Goal: Information Seeking & Learning: Check status

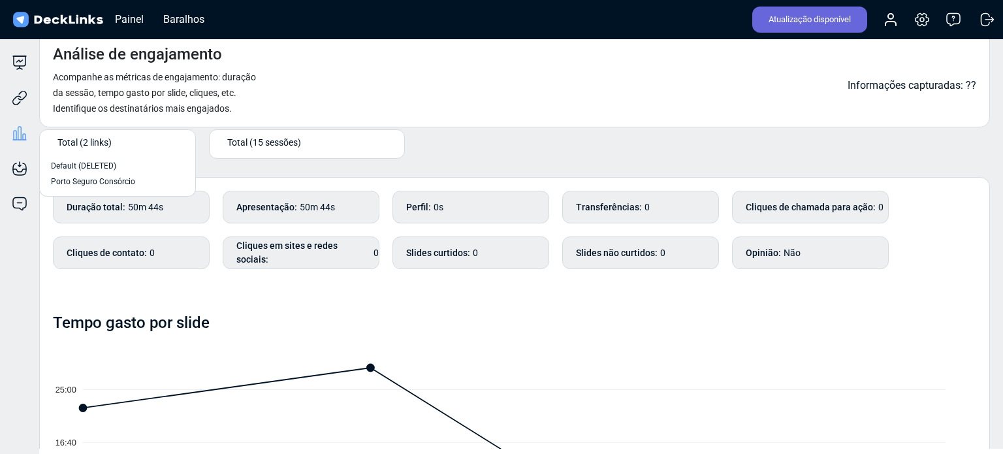
click at [84, 140] on font "Total (2 links)" at bounding box center [84, 141] width 54 height 10
click at [97, 182] on font "Porto Seguro Consórcio" at bounding box center [93, 181] width 84 height 9
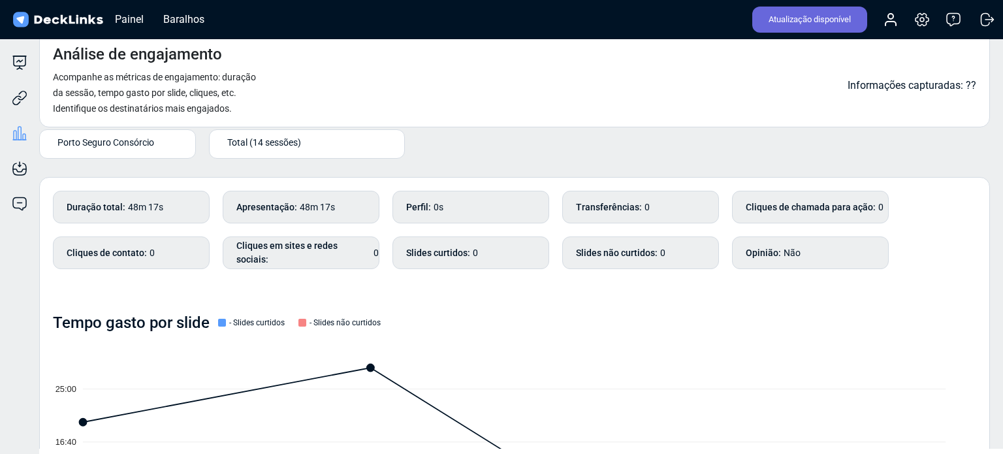
click at [84, 138] on font "Porto Seguro Consórcio" at bounding box center [105, 141] width 97 height 10
click at [103, 165] on div "Total (2 links)" at bounding box center [117, 166] width 133 height 12
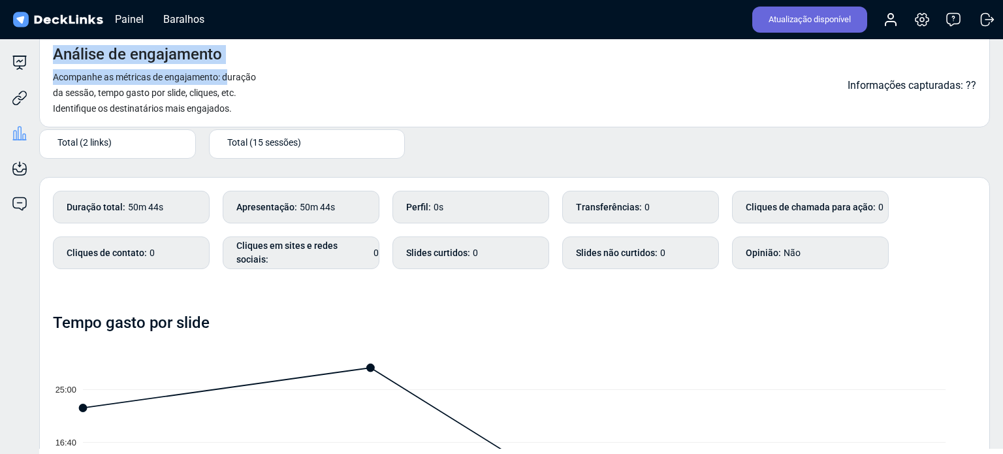
drag, startPoint x: 55, startPoint y: 52, endPoint x: 230, endPoint y: 65, distance: 176.1
click at [230, 65] on div "Análise de engajamento Acompanhe as métricas de engajamento: duração da sessão,…" at bounding box center [159, 80] width 212 height 71
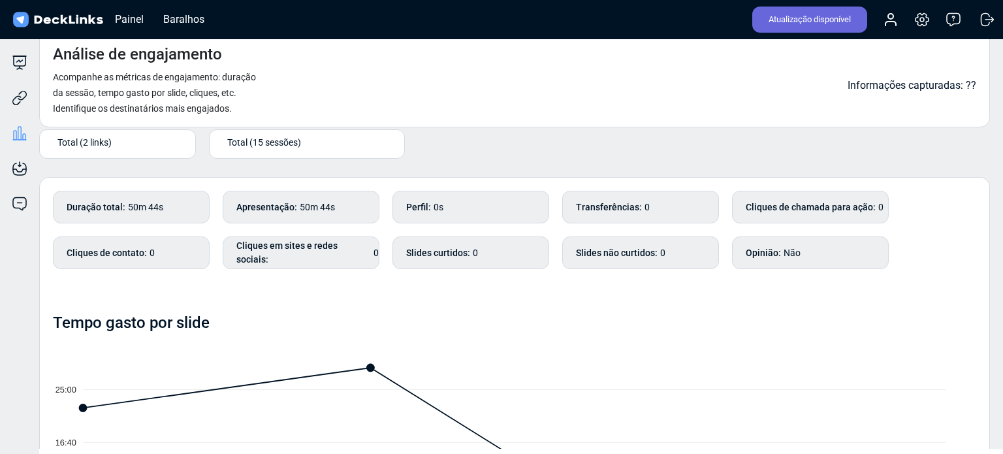
click at [303, 114] on div "Análise de engajamento Acompanhe as métricas de engajamento: duração da sessão,…" at bounding box center [514, 79] width 951 height 96
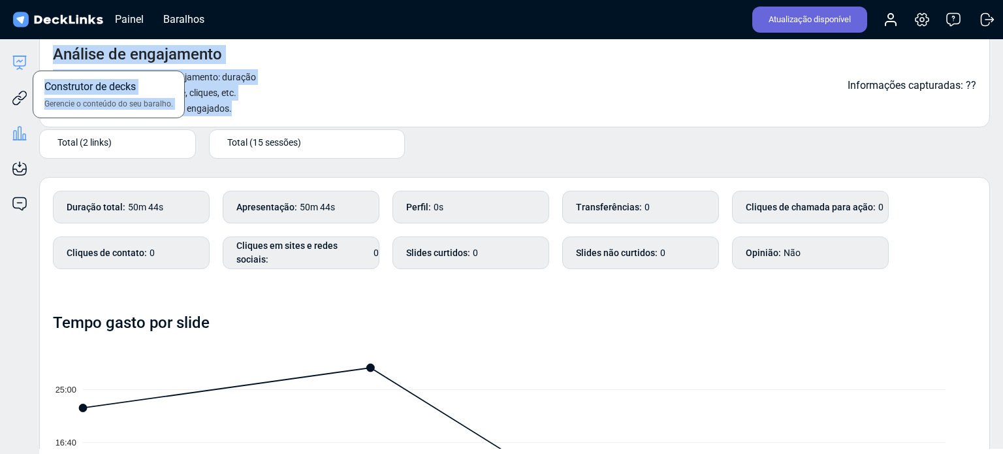
drag, startPoint x: 238, startPoint y: 110, endPoint x: 16, endPoint y: 57, distance: 228.4
click at [16, 57] on div "Construtor de decks Gerencie o conteúdo do seu baralho. Links rastreáveis Compa…" at bounding box center [501, 239] width 1003 height 417
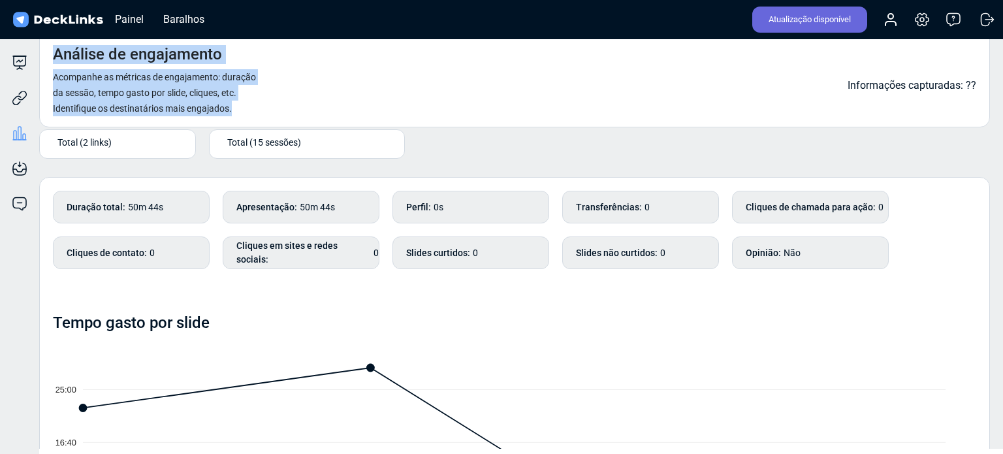
click at [394, 89] on div "Análise de engajamento Acompanhe as métricas de engajamento: duração da sessão,…" at bounding box center [514, 79] width 951 height 96
click at [396, 63] on div "Análise de engajamento Acompanhe as métricas de engajamento: duração da sessão,…" at bounding box center [514, 79] width 951 height 96
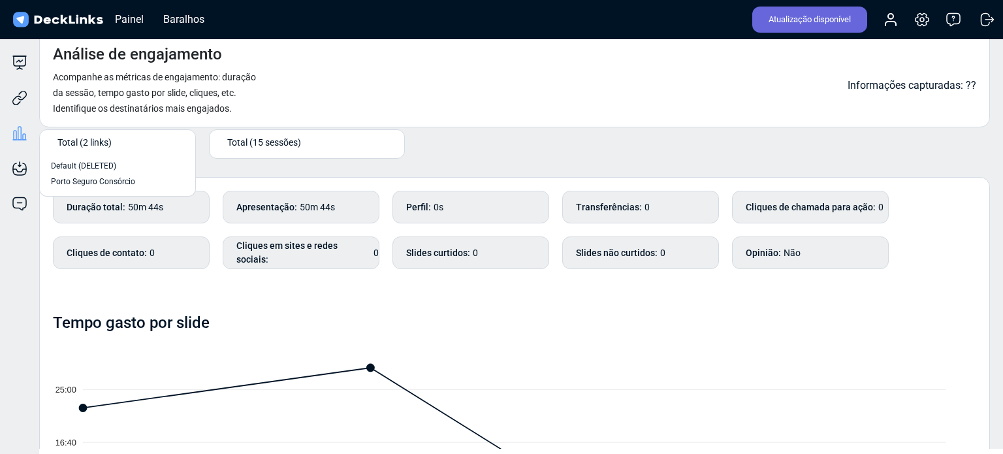
click at [101, 136] on font "Total (2 links)" at bounding box center [84, 141] width 54 height 10
click at [114, 187] on div "Porto Seguro Consórcio" at bounding box center [117, 182] width 142 height 16
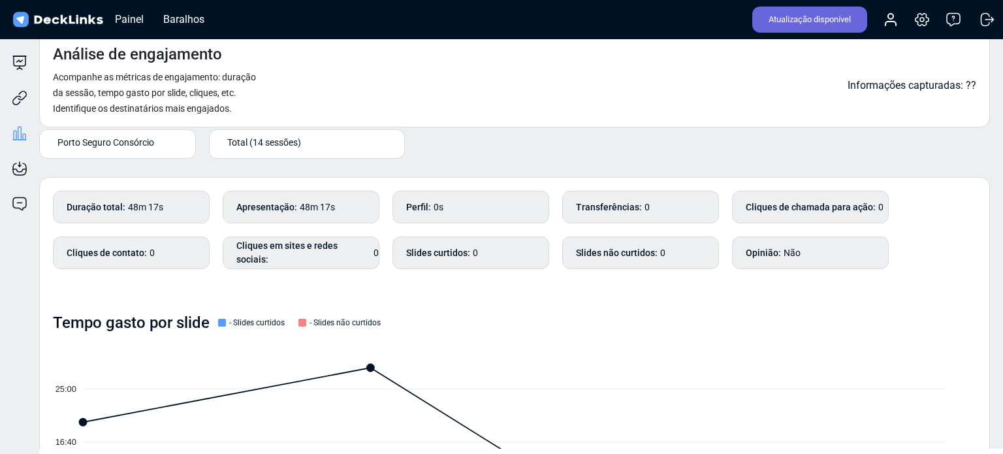
click at [84, 143] on font "Porto Seguro Consórcio" at bounding box center [105, 141] width 97 height 10
click at [95, 159] on div "Total (2 links)" at bounding box center [117, 166] width 142 height 16
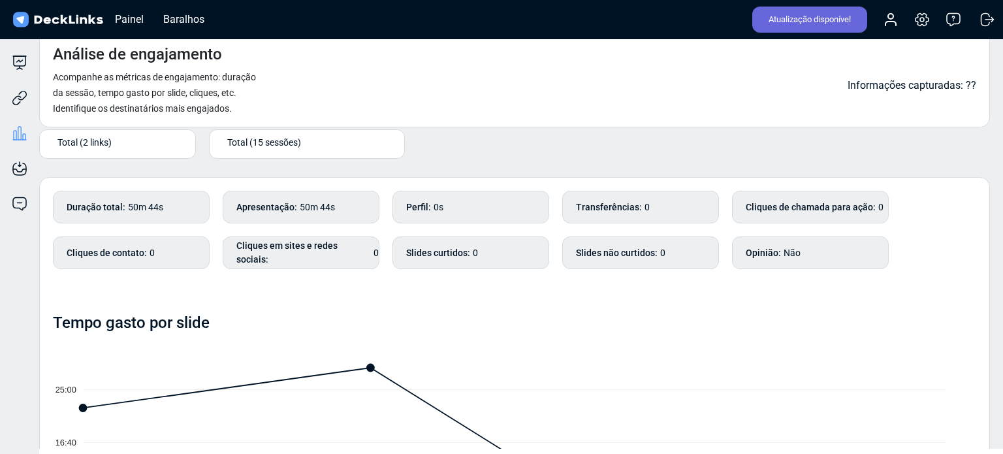
click at [128, 137] on div "Total (2 links)" at bounding box center [120, 142] width 126 height 14
click at [95, 182] on font "Porto Seguro Consórcio" at bounding box center [93, 181] width 84 height 9
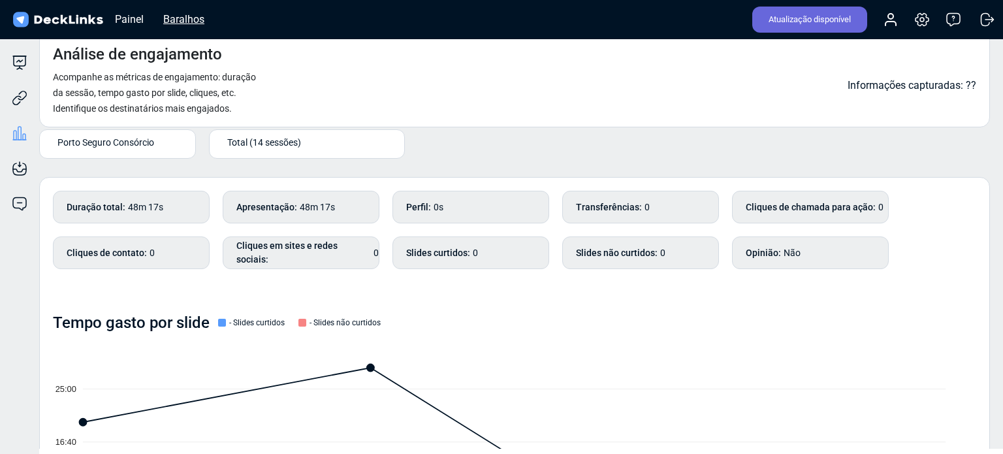
click at [190, 18] on font "Baralhos" at bounding box center [183, 19] width 41 height 12
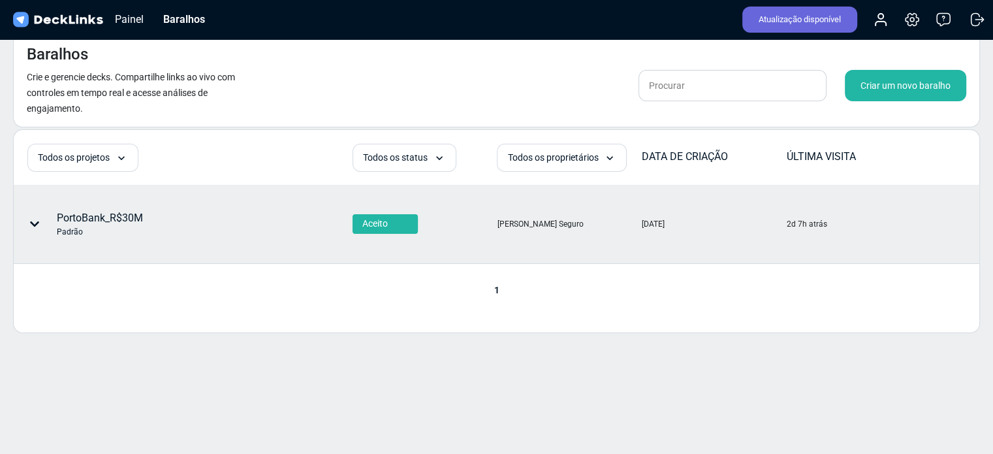
click at [107, 216] on font "PortoBank_R$30M" at bounding box center [100, 218] width 86 height 12
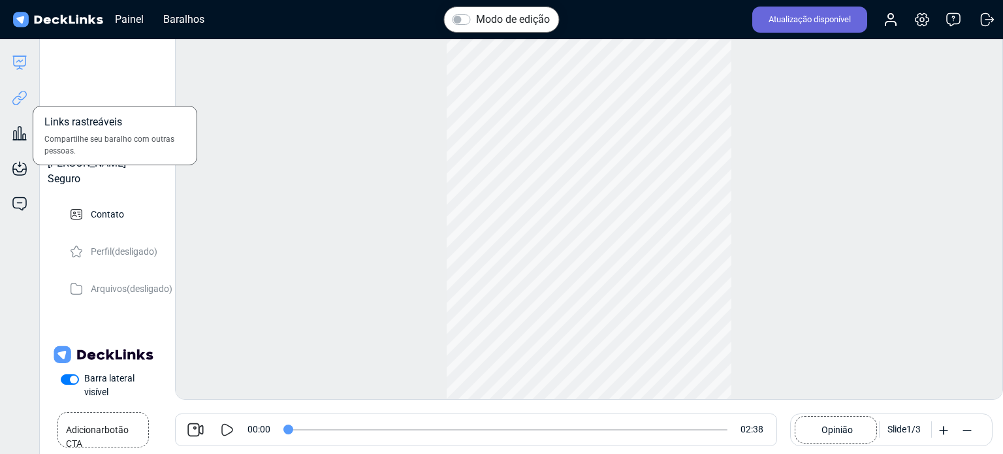
click at [26, 96] on icon at bounding box center [20, 98] width 16 height 16
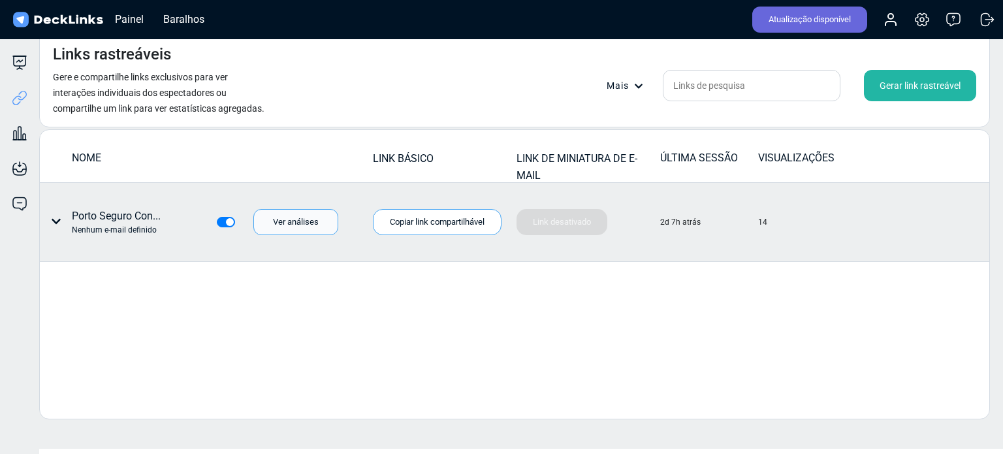
click at [300, 226] on font "Ver análises" at bounding box center [296, 222] width 46 height 10
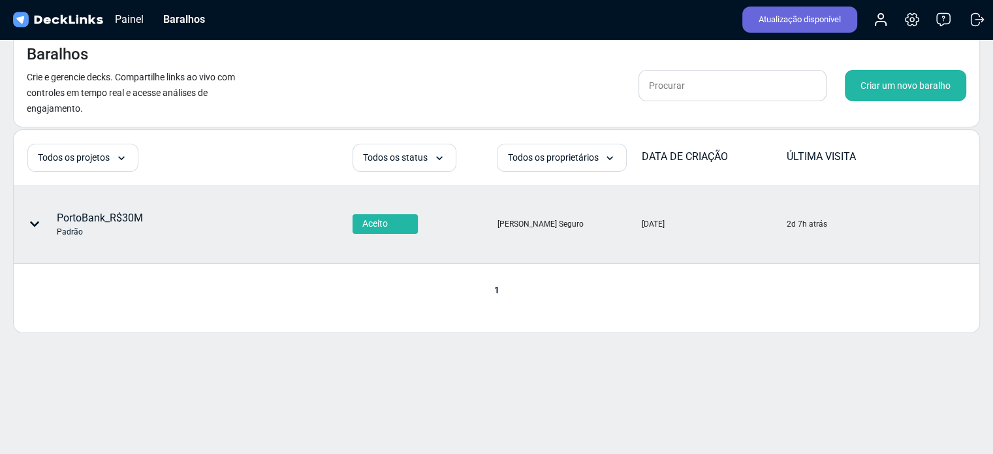
click at [94, 218] on font "PortoBank_R$30M" at bounding box center [100, 218] width 86 height 12
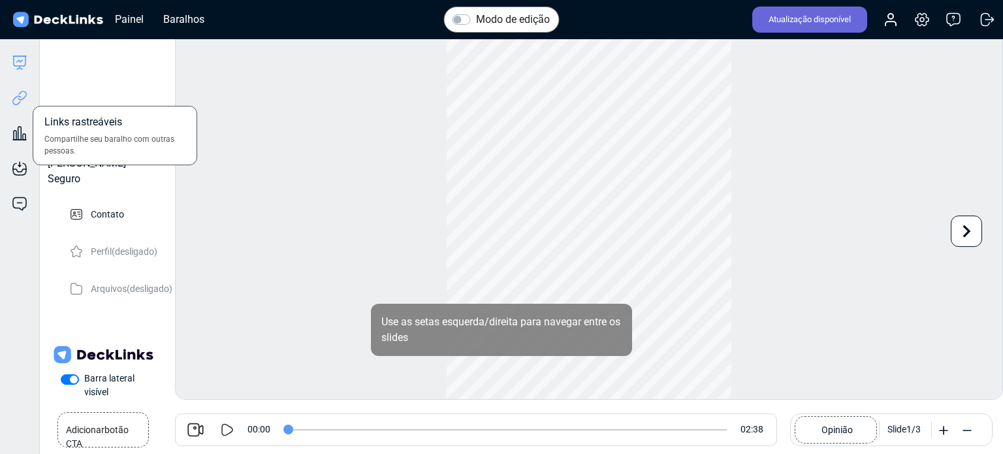
click at [19, 97] on icon at bounding box center [20, 98] width 16 height 16
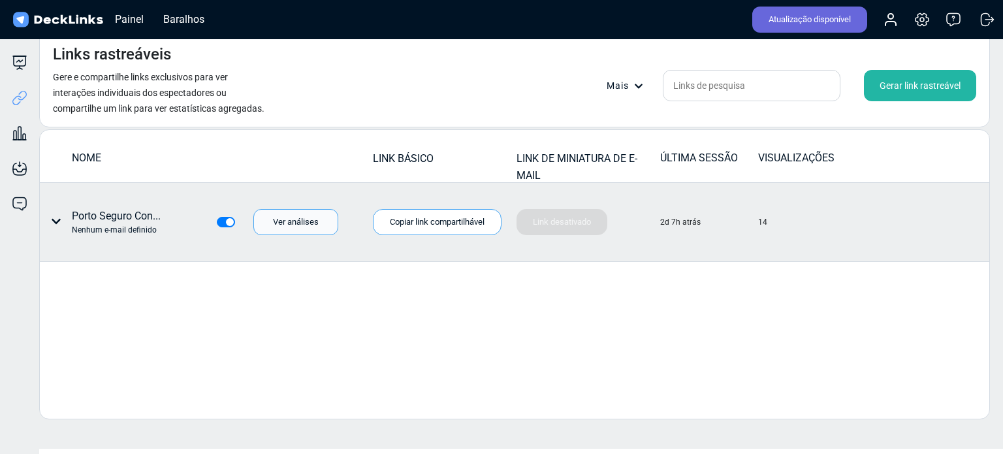
click at [308, 221] on font "Ver análises" at bounding box center [296, 222] width 46 height 10
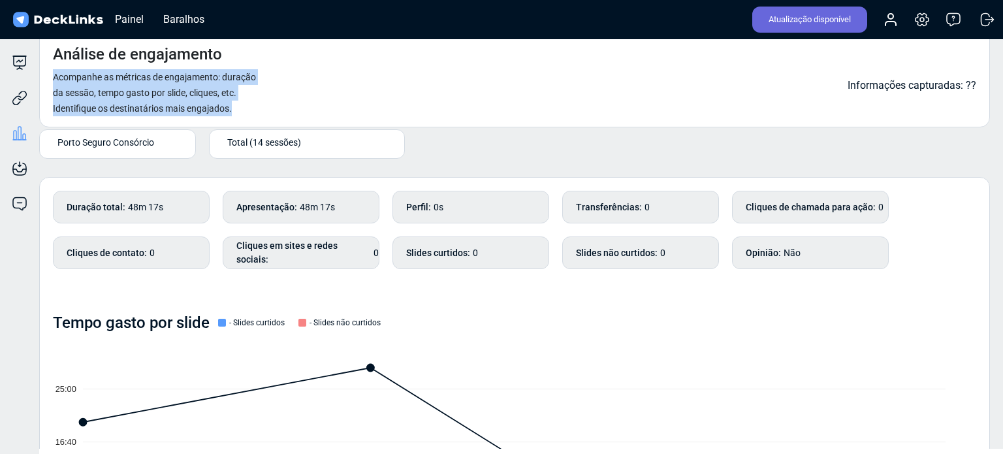
drag, startPoint x: 55, startPoint y: 73, endPoint x: 240, endPoint y: 117, distance: 190.5
click at [240, 117] on div "Análise de engajamento Acompanhe as métricas de engajamento: duração da sessão,…" at bounding box center [514, 79] width 951 height 96
click at [329, 115] on div "Análise de engajamento Acompanhe as métricas de engajamento: duração da sessão,…" at bounding box center [514, 79] width 951 height 96
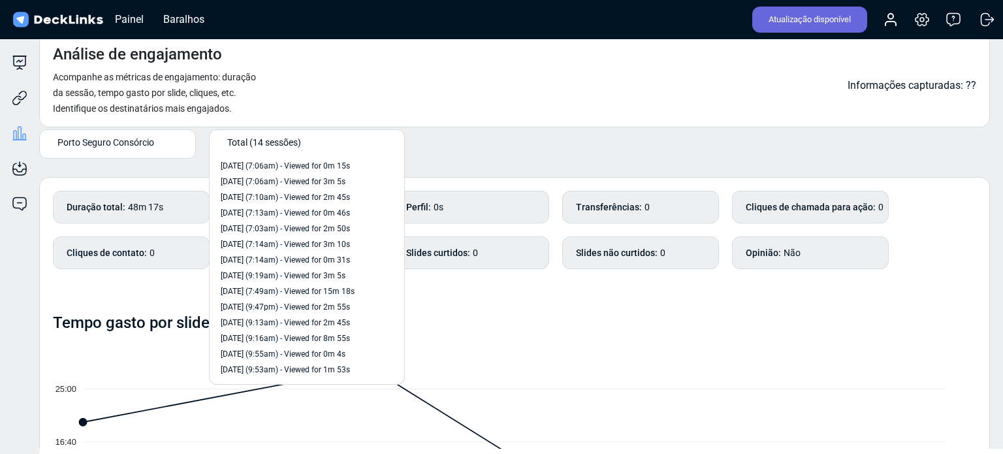
click at [317, 138] on div "Total (14 sessões)" at bounding box center [309, 142] width 165 height 14
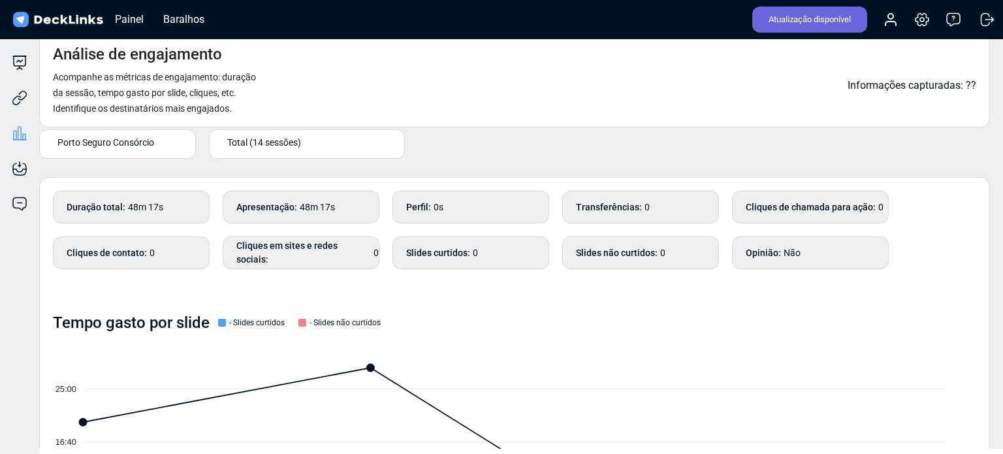
click at [456, 331] on div "Tempo gasto por slide - Slides curtidos - Slides não curtidos" at bounding box center [514, 322] width 923 height 19
click at [91, 142] on font "Porto Seguro Consórcio" at bounding box center [105, 141] width 97 height 10
click at [106, 164] on div "Total (2 links)" at bounding box center [117, 166] width 133 height 12
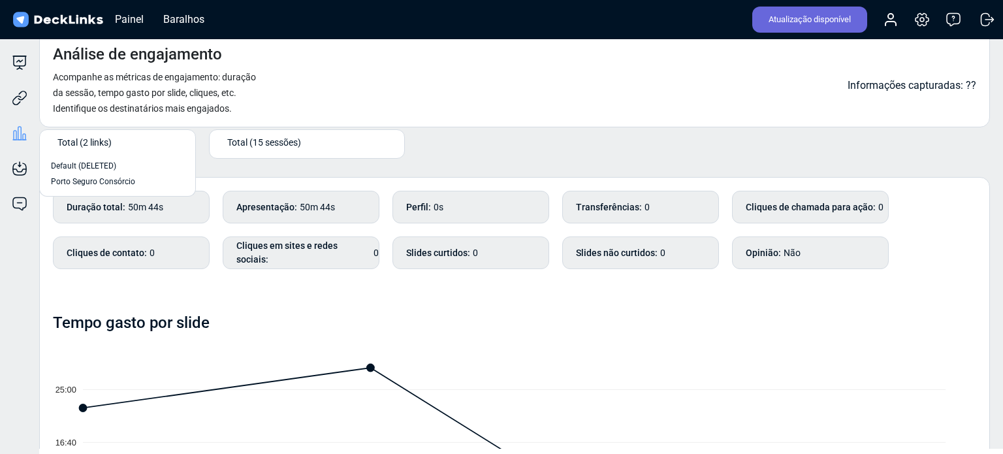
click at [148, 140] on div "Total (2 links)" at bounding box center [120, 142] width 126 height 14
click at [121, 182] on font "Porto Seguro Consórcio" at bounding box center [93, 181] width 84 height 9
